Goal: Task Accomplishment & Management: Complete application form

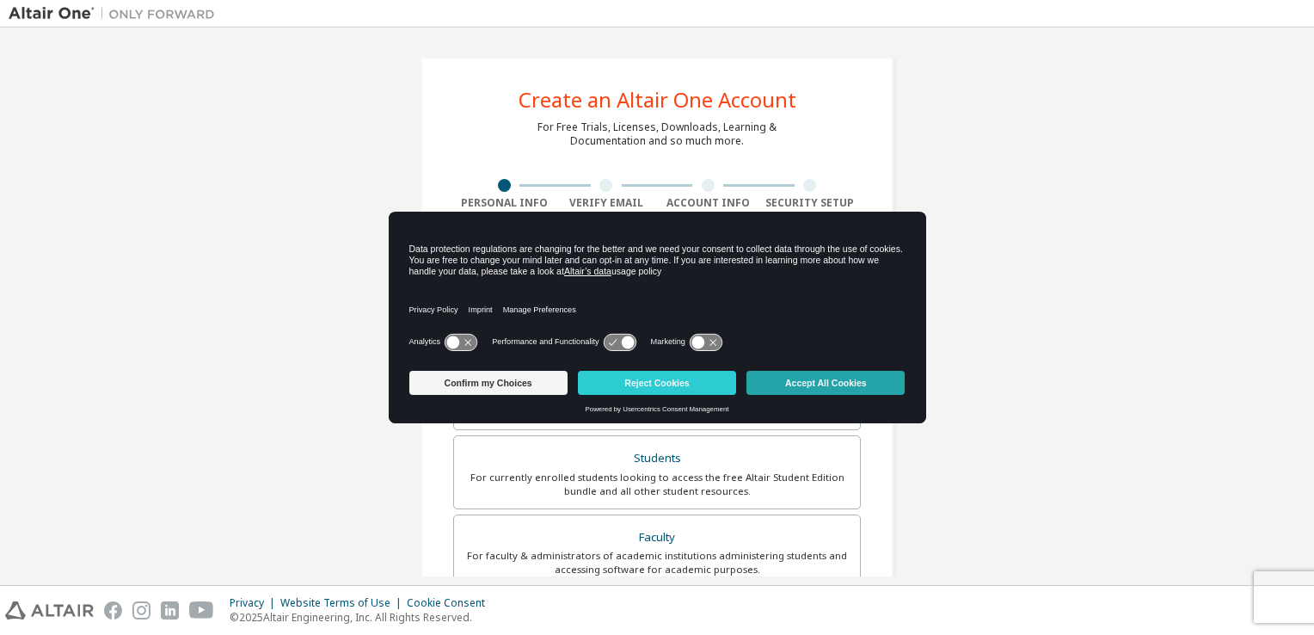
click at [839, 378] on button "Accept All Cookies" at bounding box center [825, 383] width 158 height 24
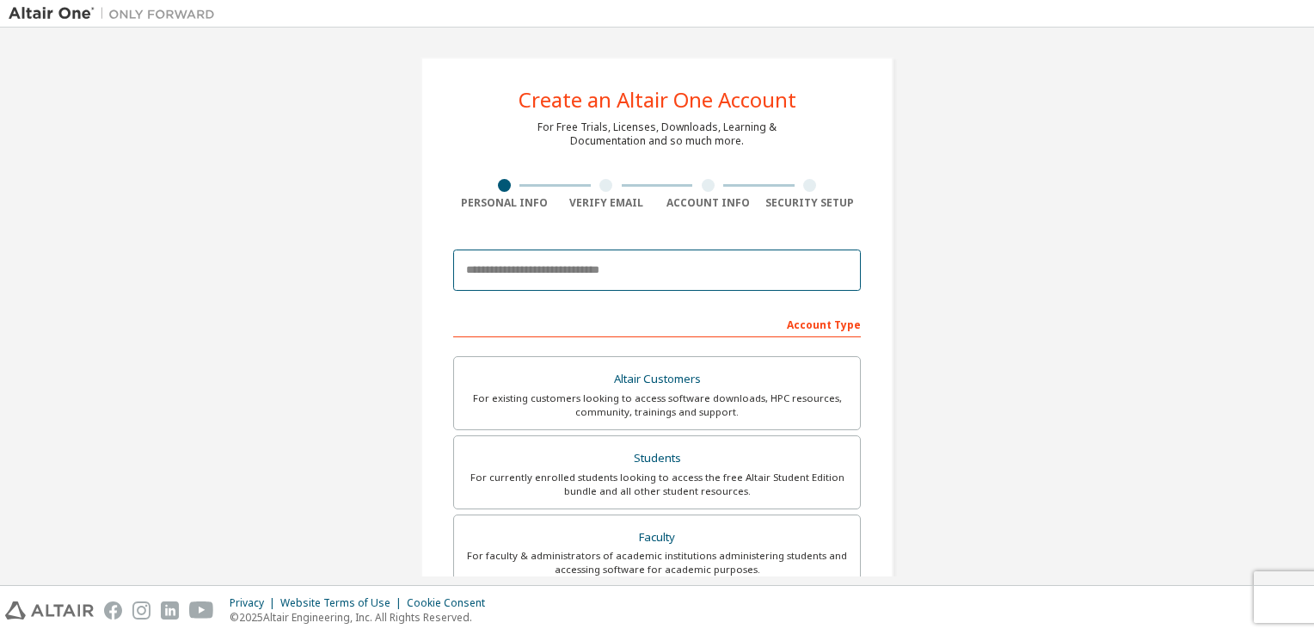
click at [614, 267] on input "email" at bounding box center [657, 269] width 408 height 41
type input "**********"
type input "*****"
type input "***"
type input "**********"
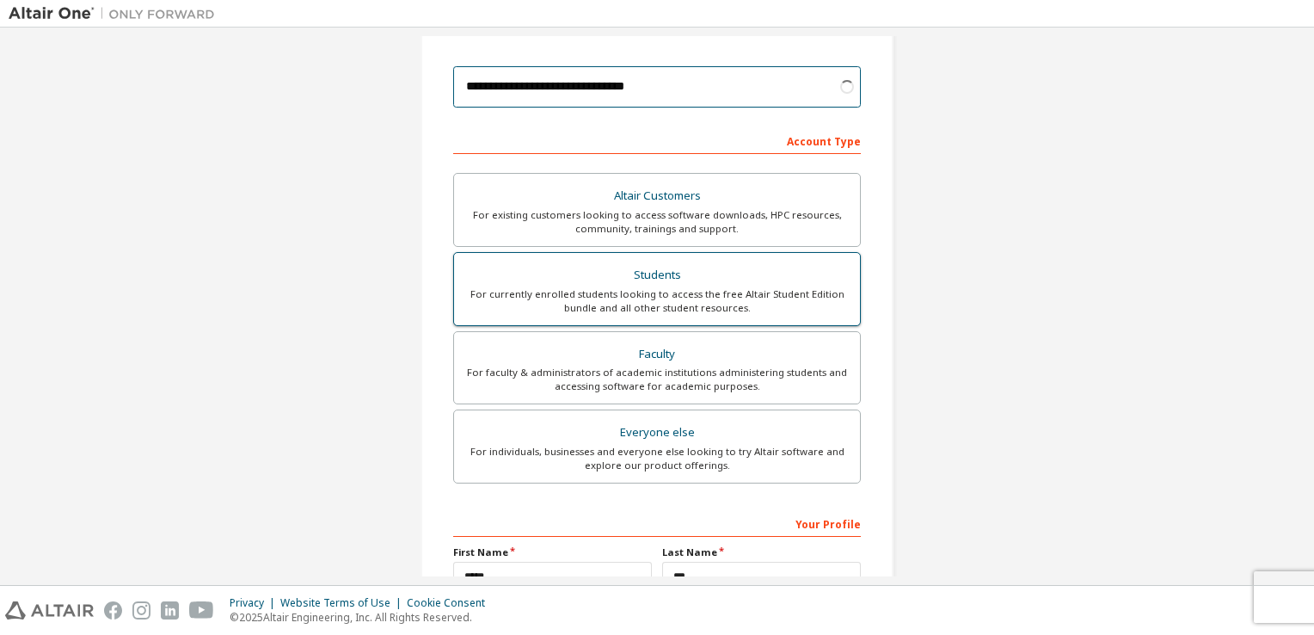
scroll to position [258, 0]
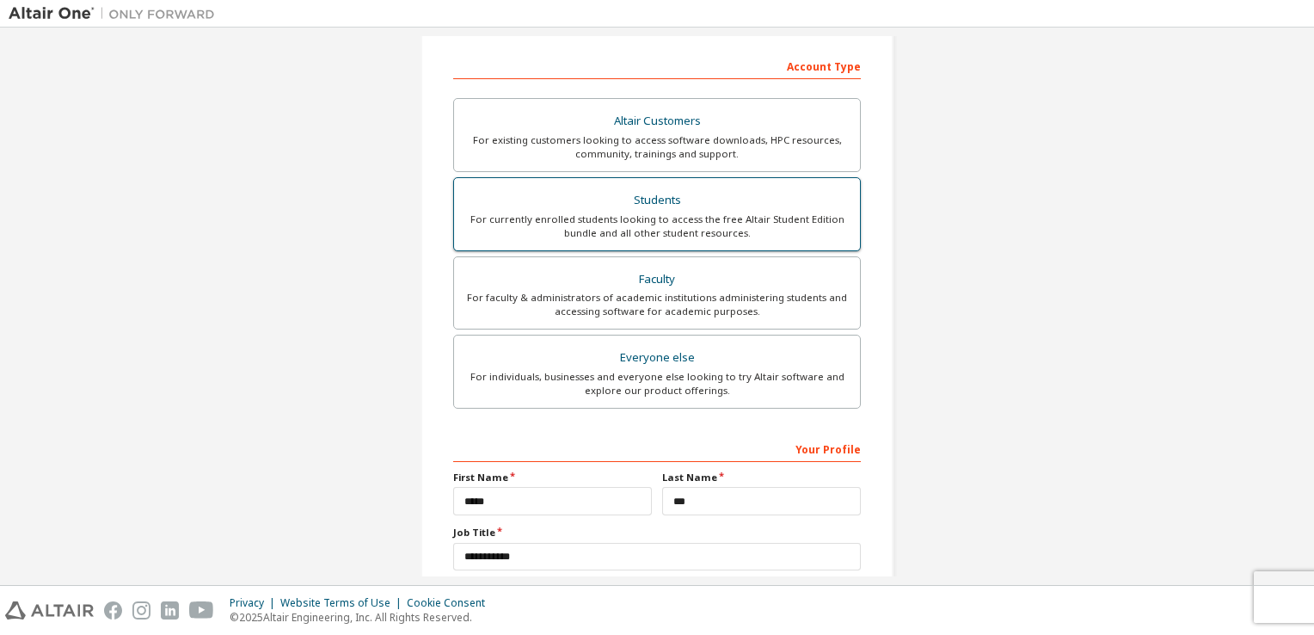
click at [679, 214] on div "For currently enrolled students looking to access the free Altair Student Editi…" at bounding box center [656, 226] width 385 height 28
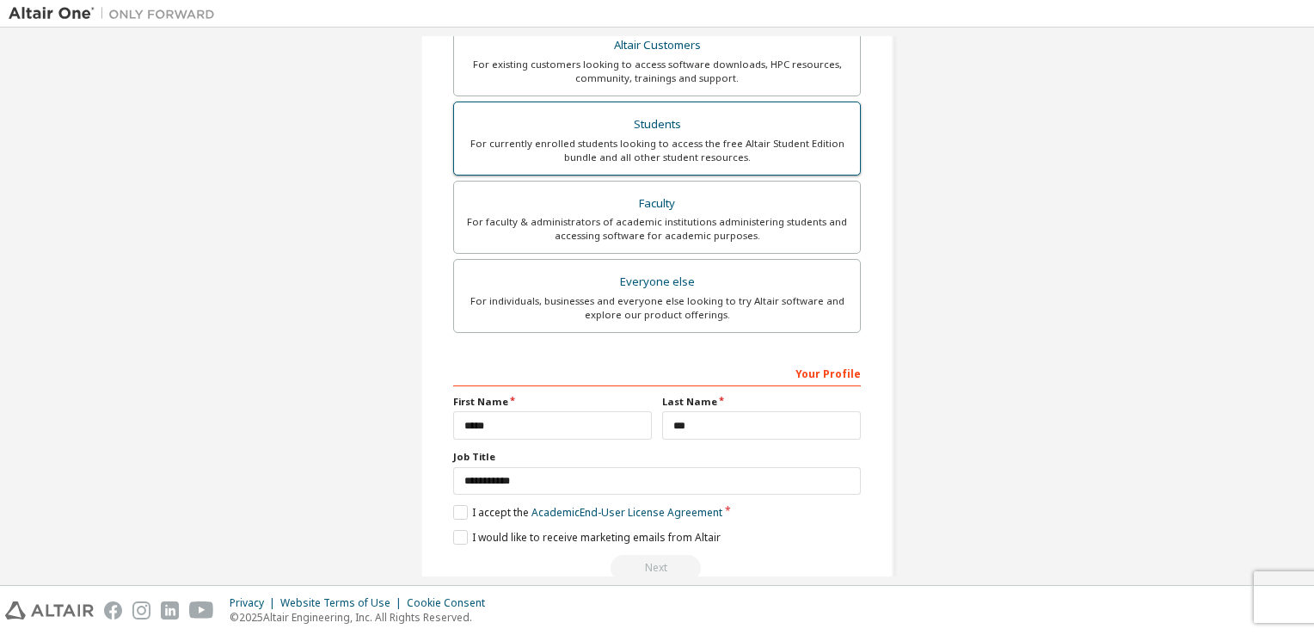
scroll to position [366, 0]
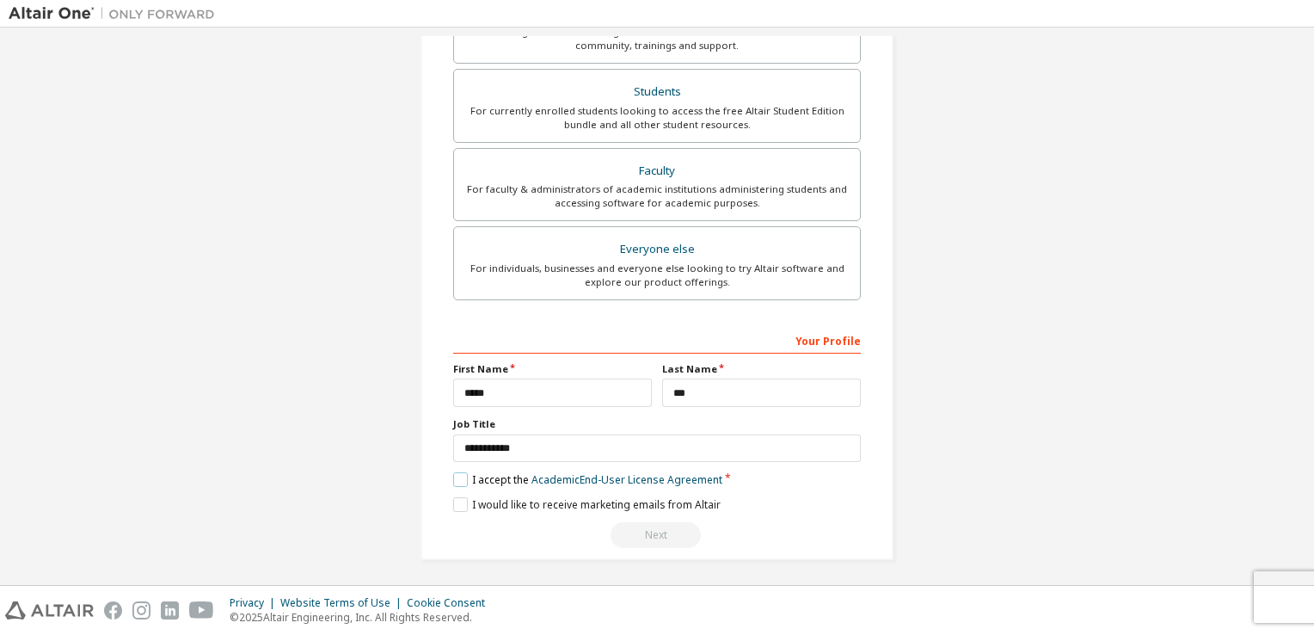
click at [463, 476] on label "I accept the Academic End-User License Agreement" at bounding box center [587, 479] width 269 height 15
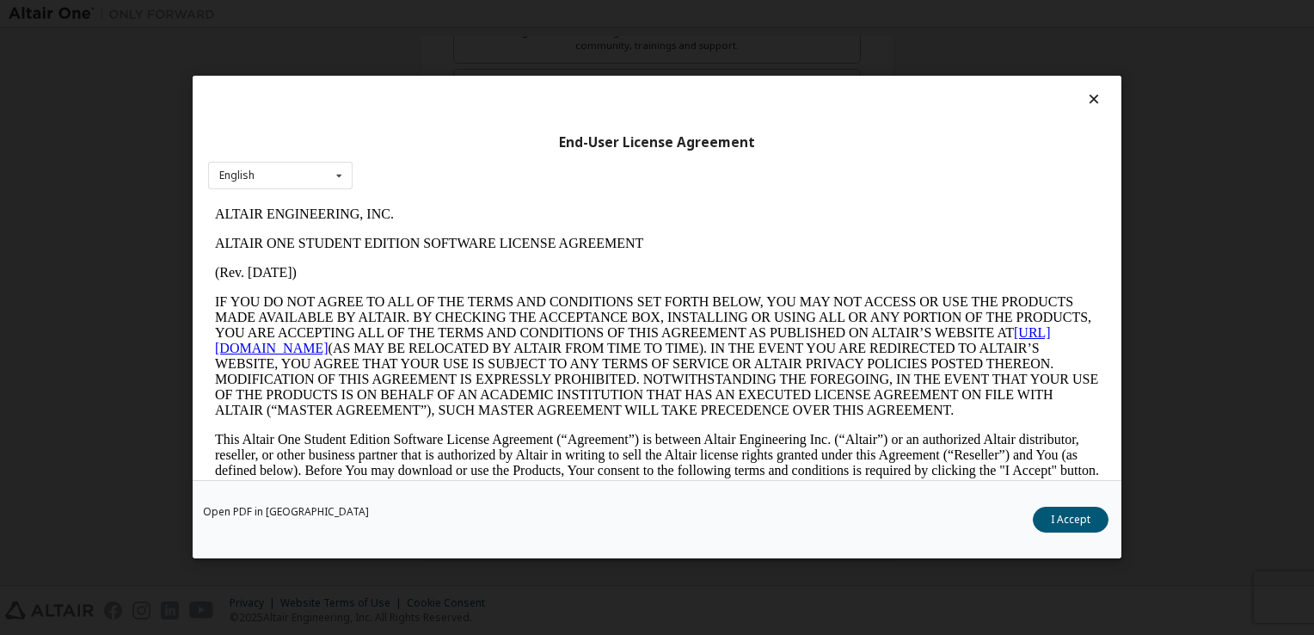
scroll to position [0, 0]
click at [1090, 95] on icon at bounding box center [1094, 98] width 18 height 15
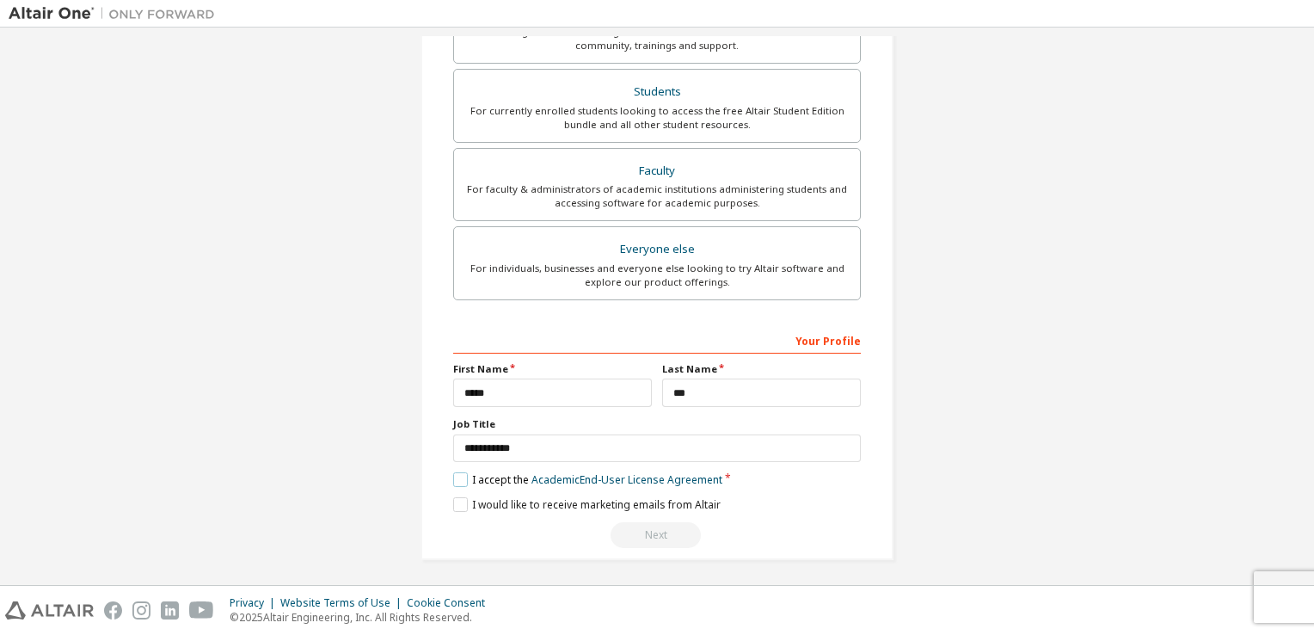
click at [459, 478] on label "I accept the Academic End-User License Agreement" at bounding box center [587, 479] width 269 height 15
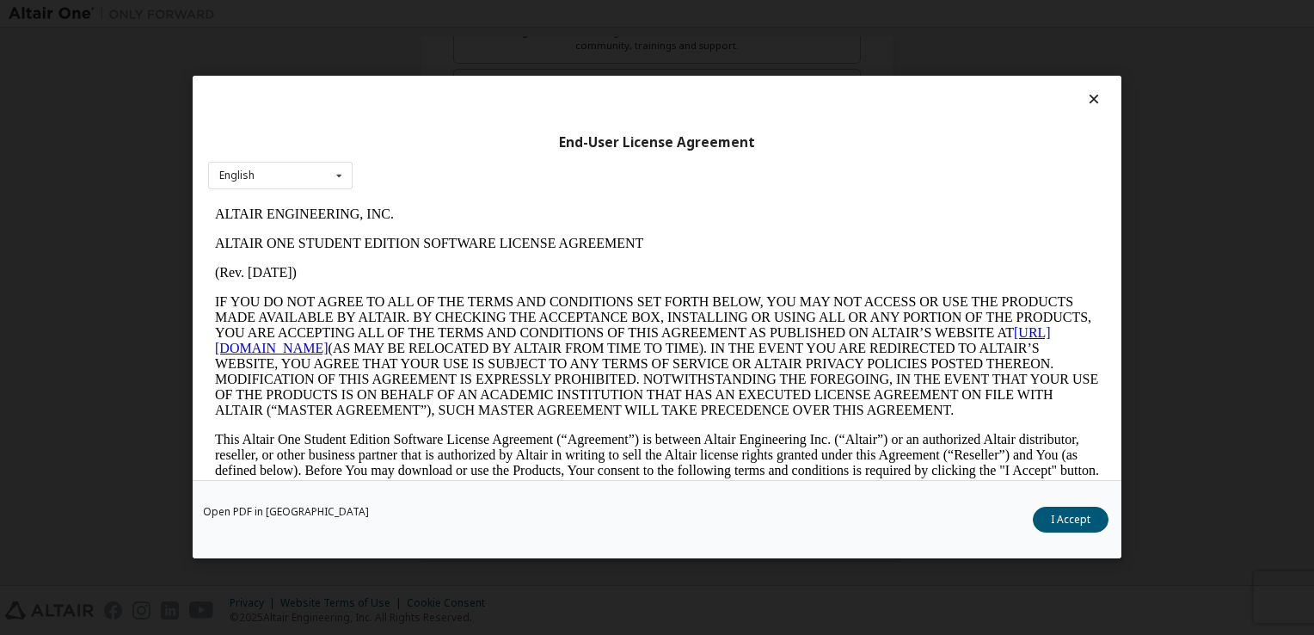
click at [1091, 101] on icon at bounding box center [1094, 98] width 18 height 15
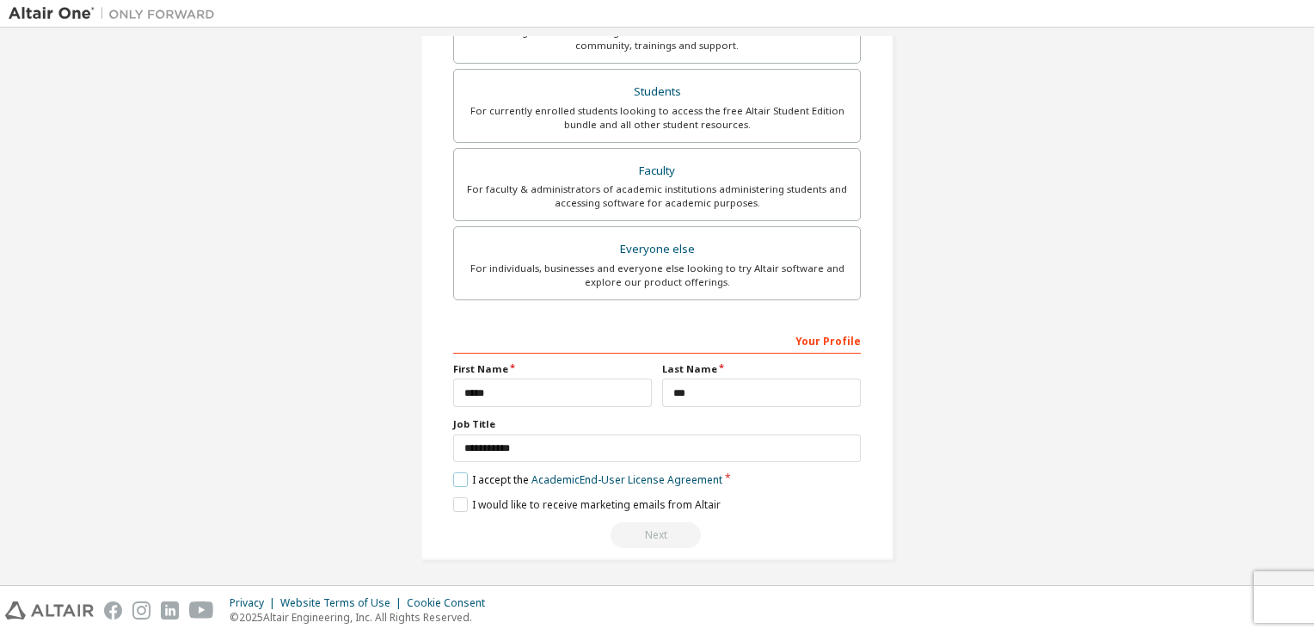
click at [459, 479] on label "I accept the Academic End-User License Agreement" at bounding box center [587, 479] width 269 height 15
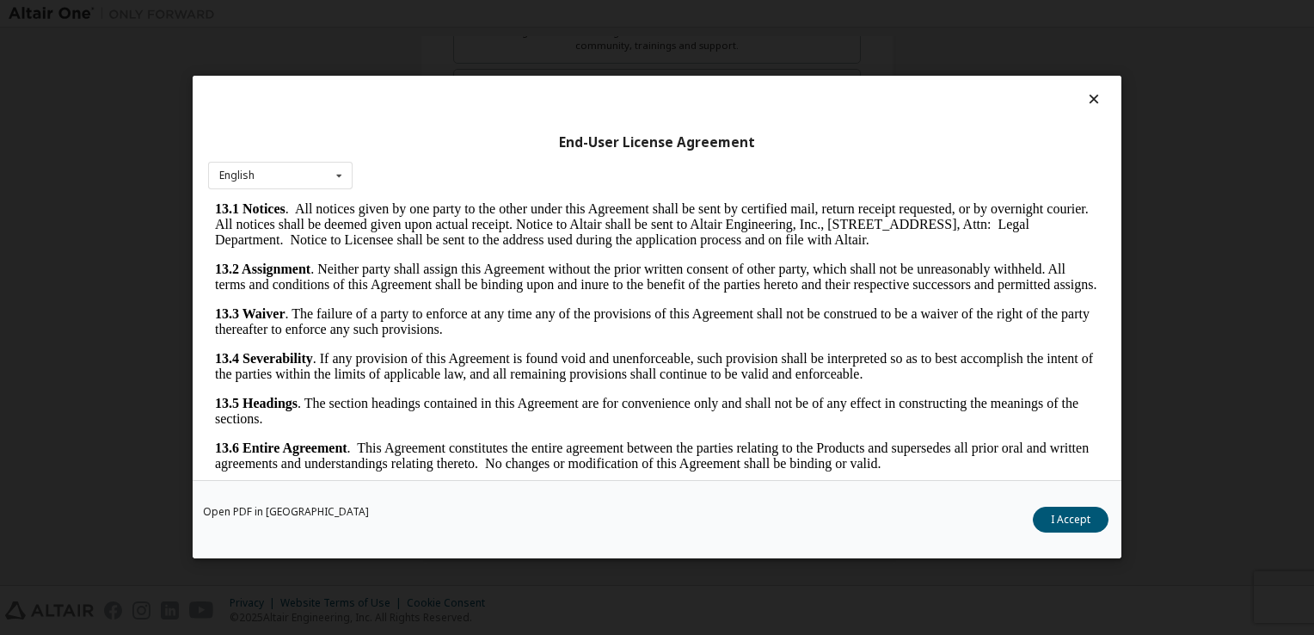
scroll to position [2870, 0]
click at [1085, 525] on button "I Accept" at bounding box center [1071, 520] width 76 height 26
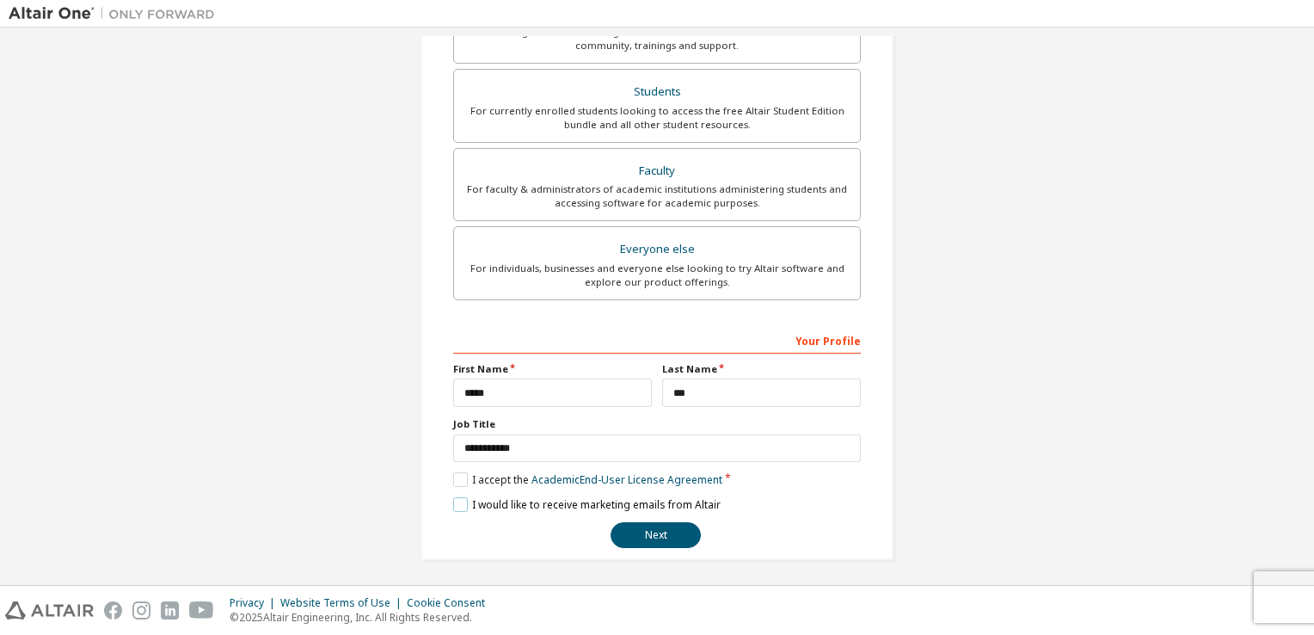
click at [457, 503] on label "I would like to receive marketing emails from Altair" at bounding box center [586, 504] width 267 height 15
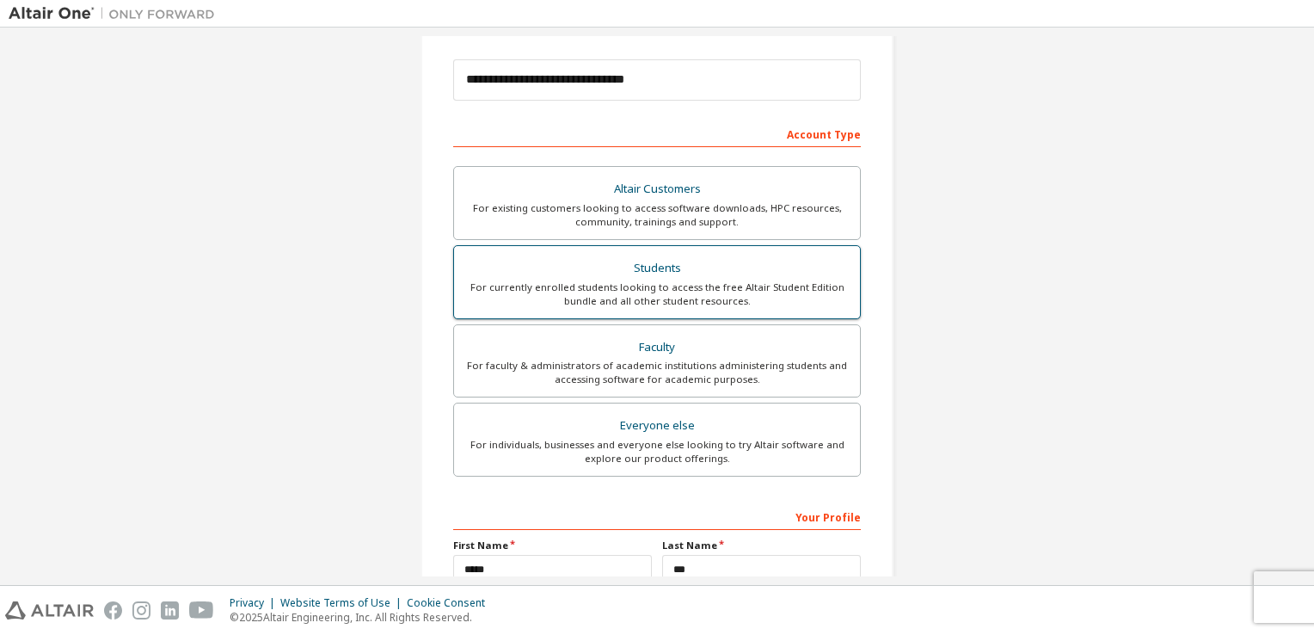
scroll to position [366, 0]
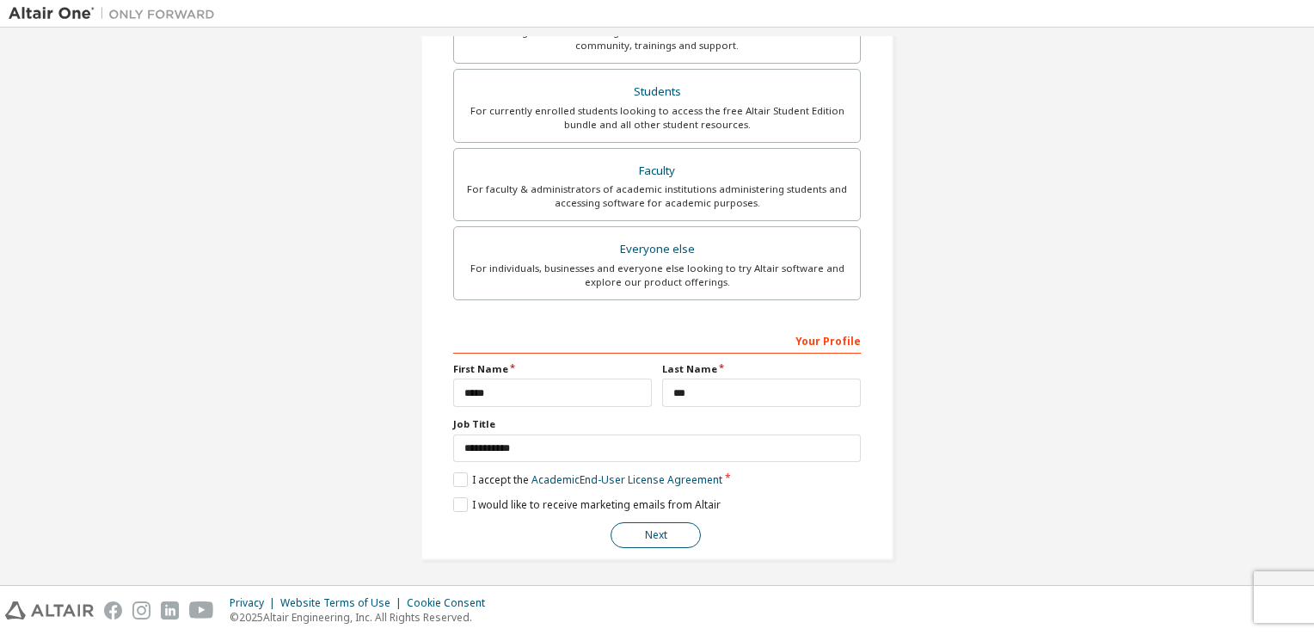
click at [675, 544] on button "Next" at bounding box center [656, 535] width 90 height 26
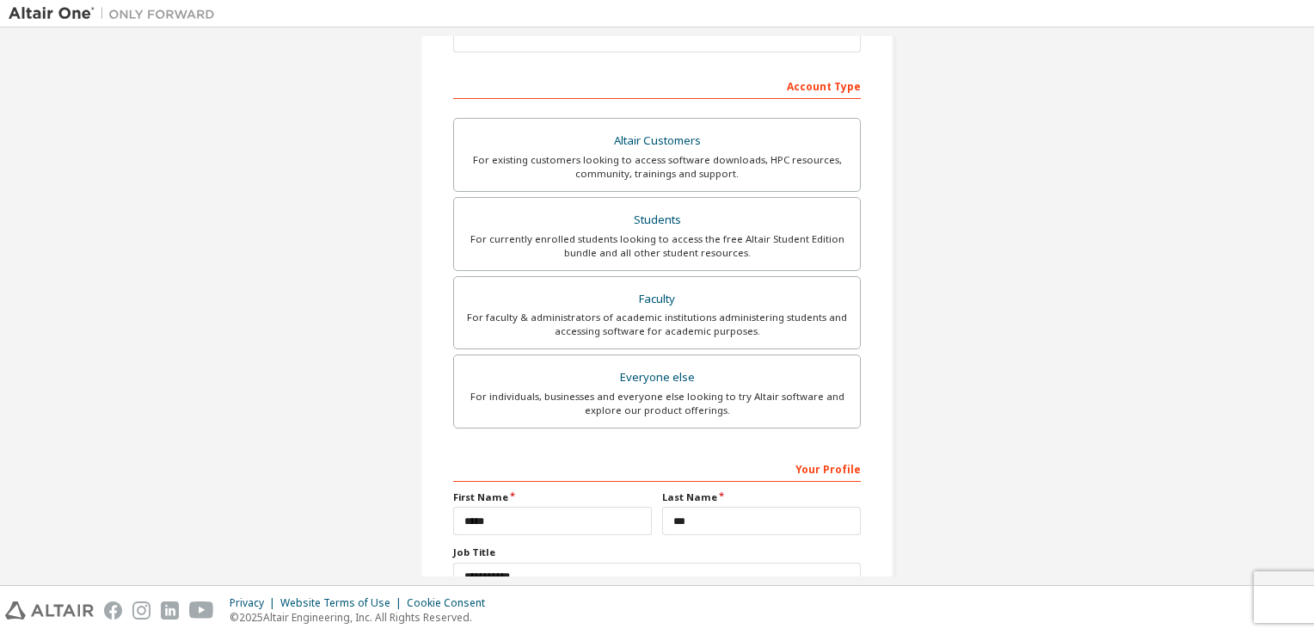
scroll to position [0, 0]
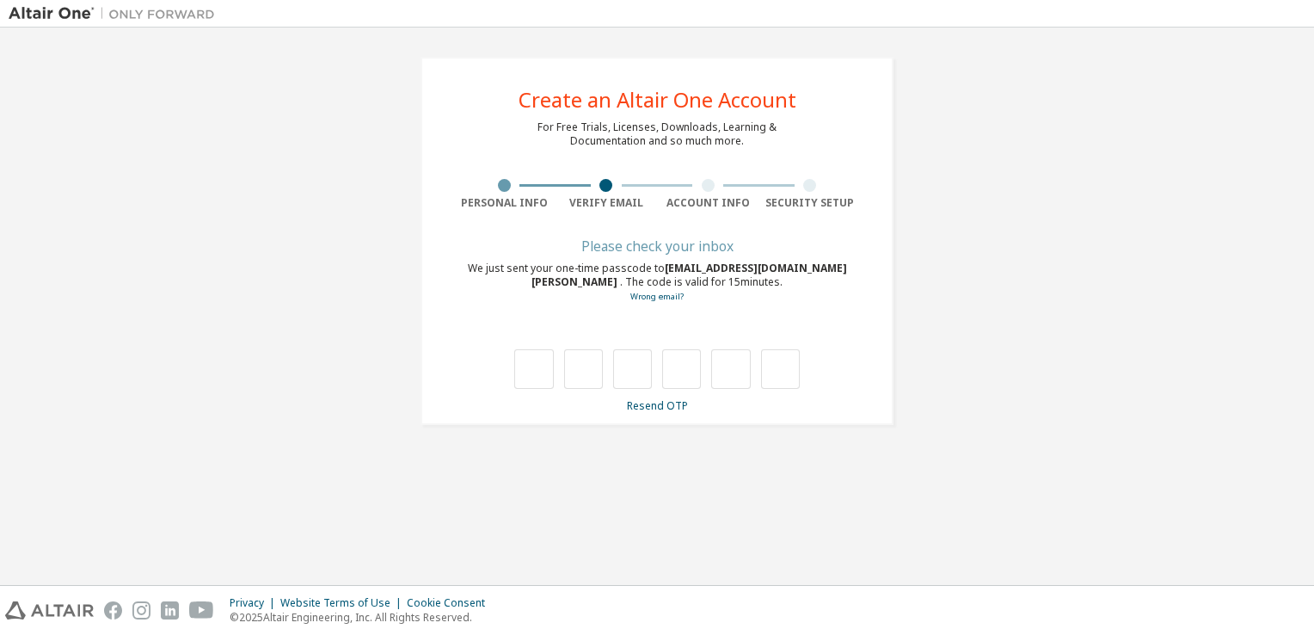
type input "*"
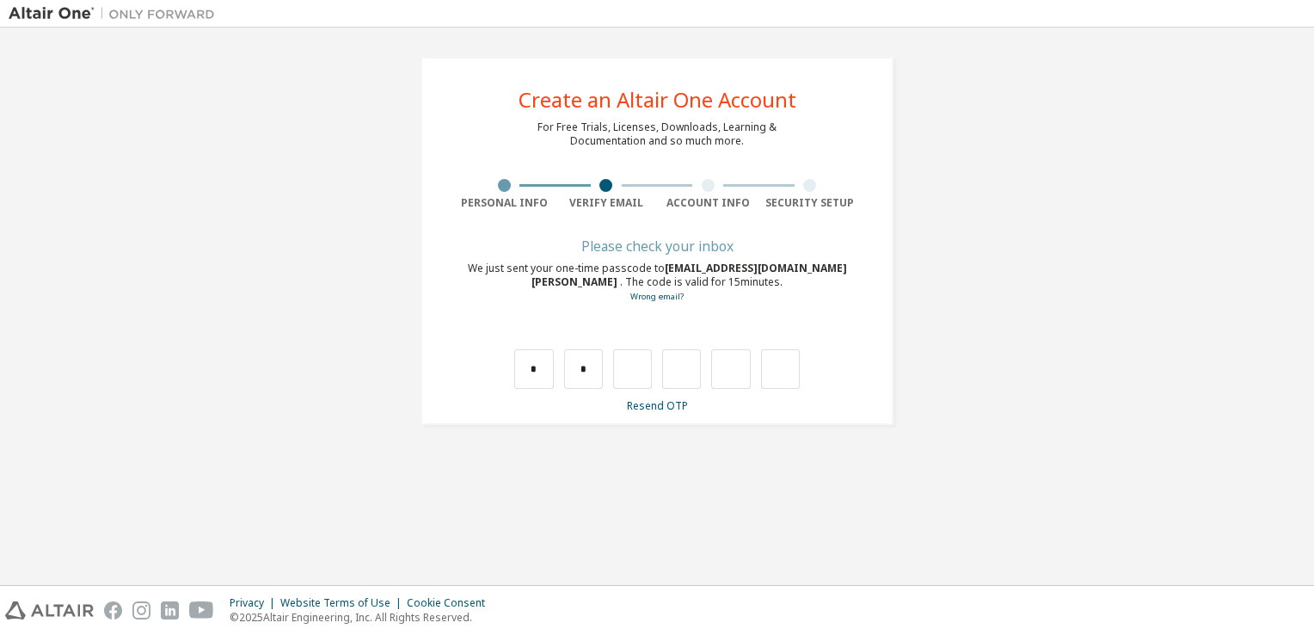
type input "*"
